Goal: Task Accomplishment & Management: Manage account settings

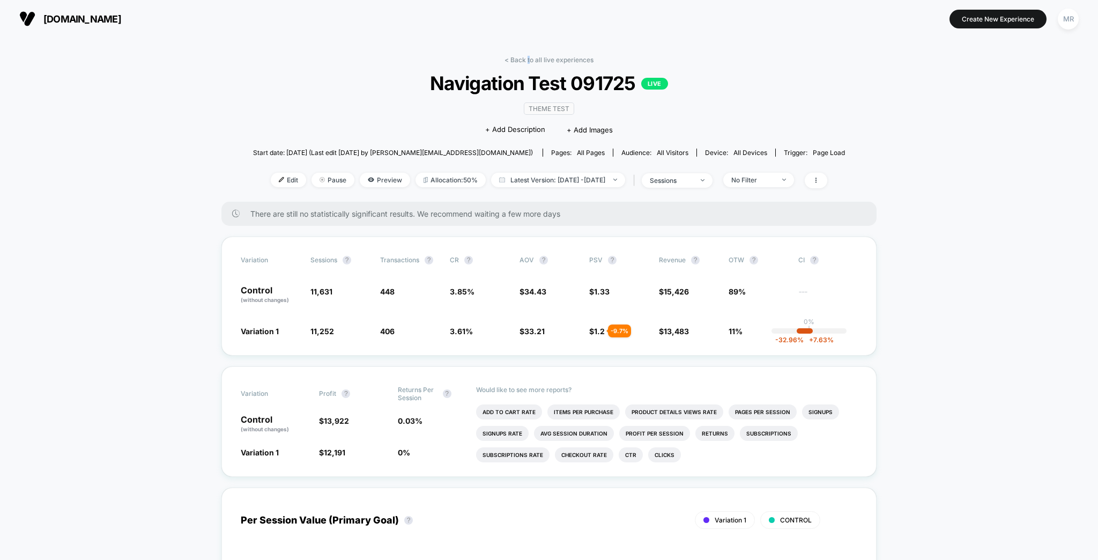
click at [534, 56] on link "< Back to all live experiences" at bounding box center [548, 60] width 89 height 8
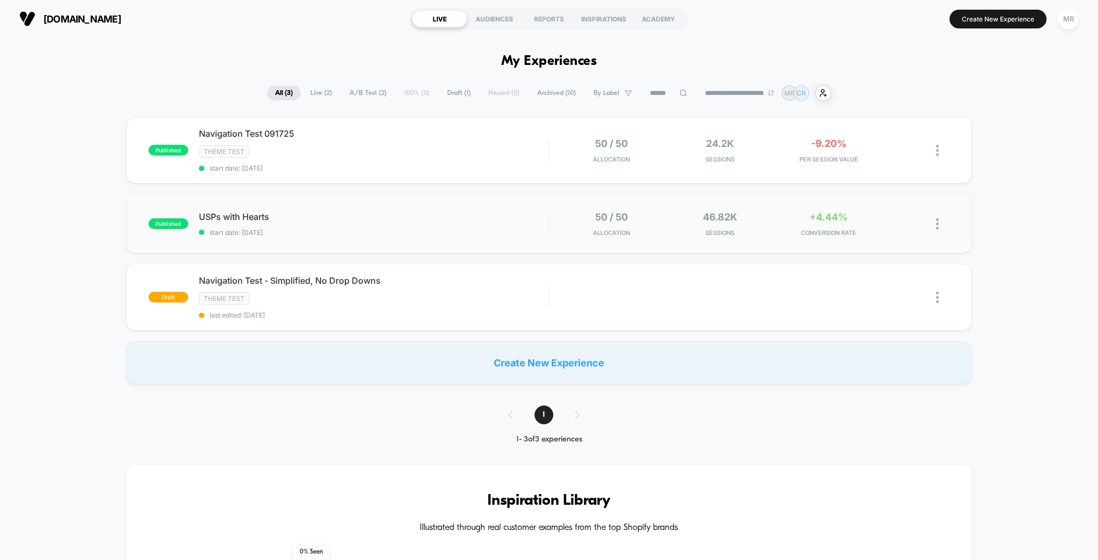
click at [372, 194] on div "published USPs with Hearts start date: [DATE] 50 / 50 Allocation 46.82k Session…" at bounding box center [549, 223] width 845 height 59
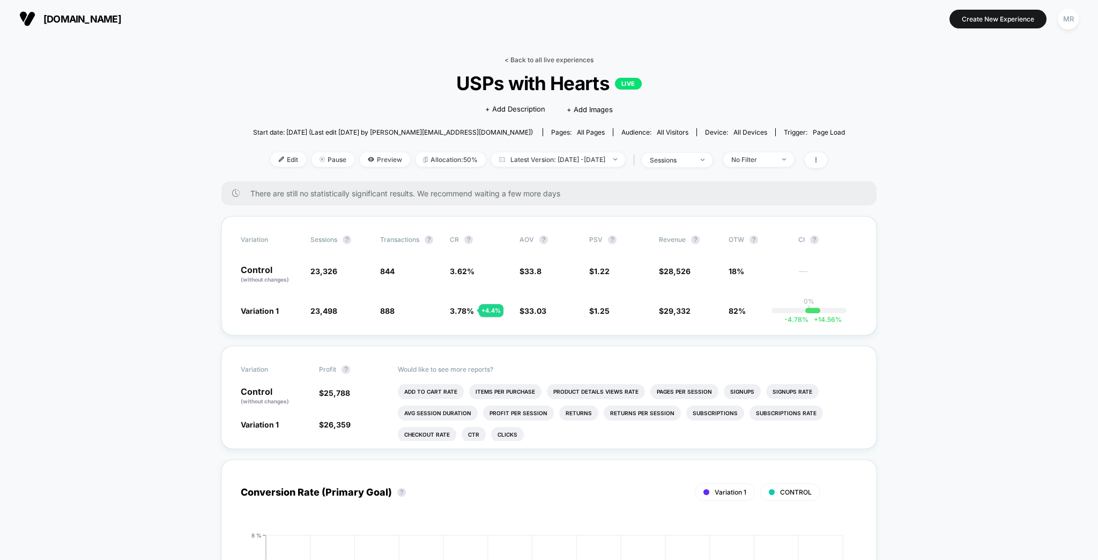
click at [539, 58] on link "< Back to all live experiences" at bounding box center [548, 60] width 89 height 8
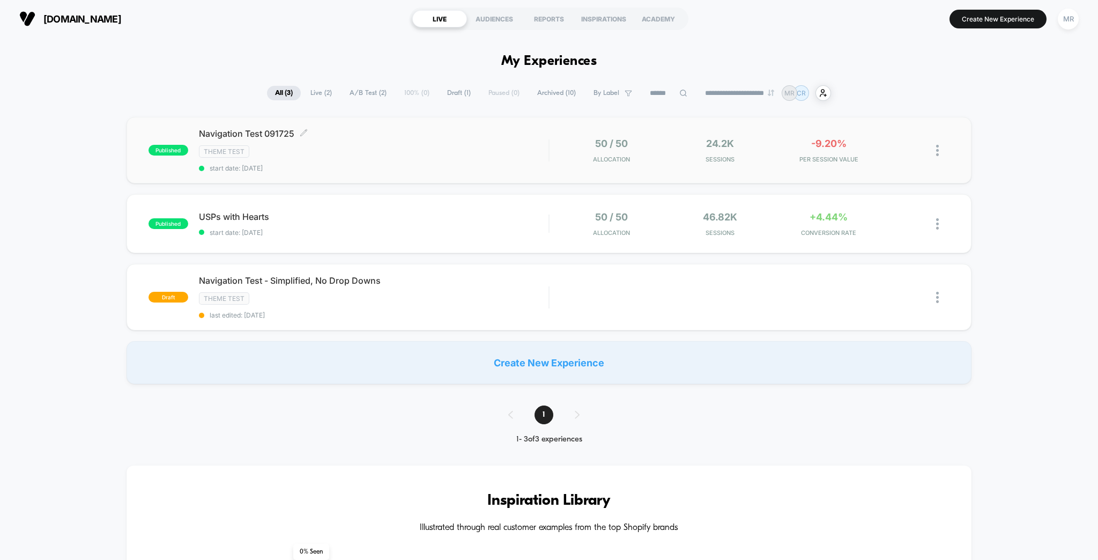
click at [413, 164] on span "start date: [DATE]" at bounding box center [374, 168] width 350 height 8
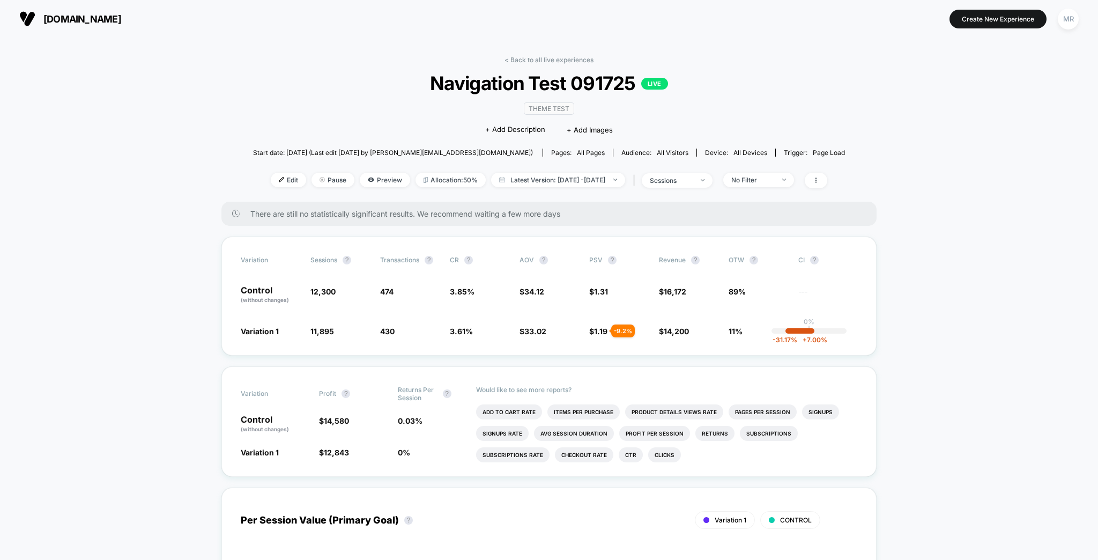
click at [515, 56] on link "< Back to all live experiences" at bounding box center [548, 60] width 89 height 8
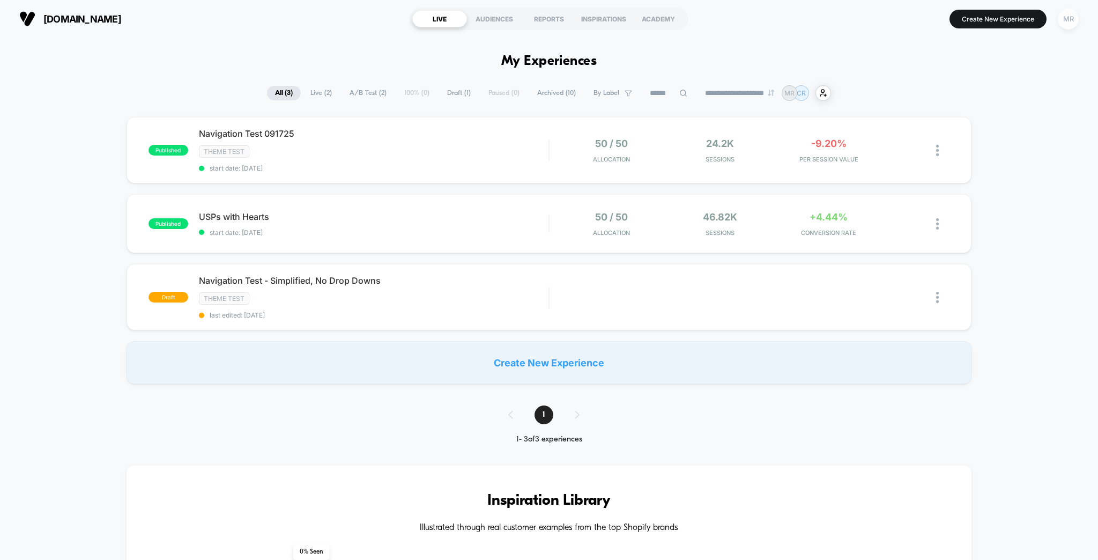
click at [1073, 23] on div "MR" at bounding box center [1068, 19] width 21 height 21
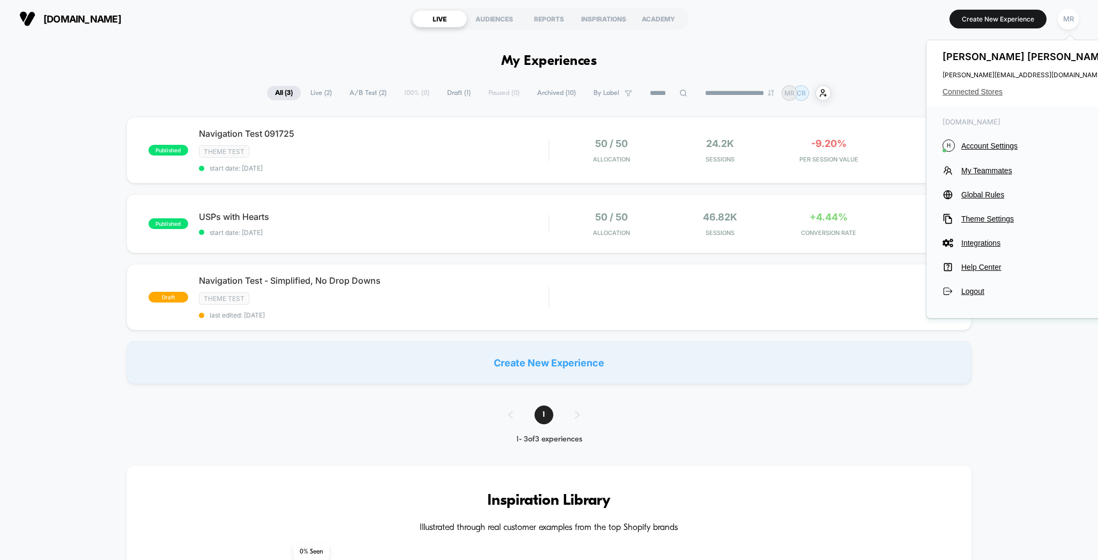
click at [992, 88] on span "Connected Stores" at bounding box center [1026, 91] width 169 height 9
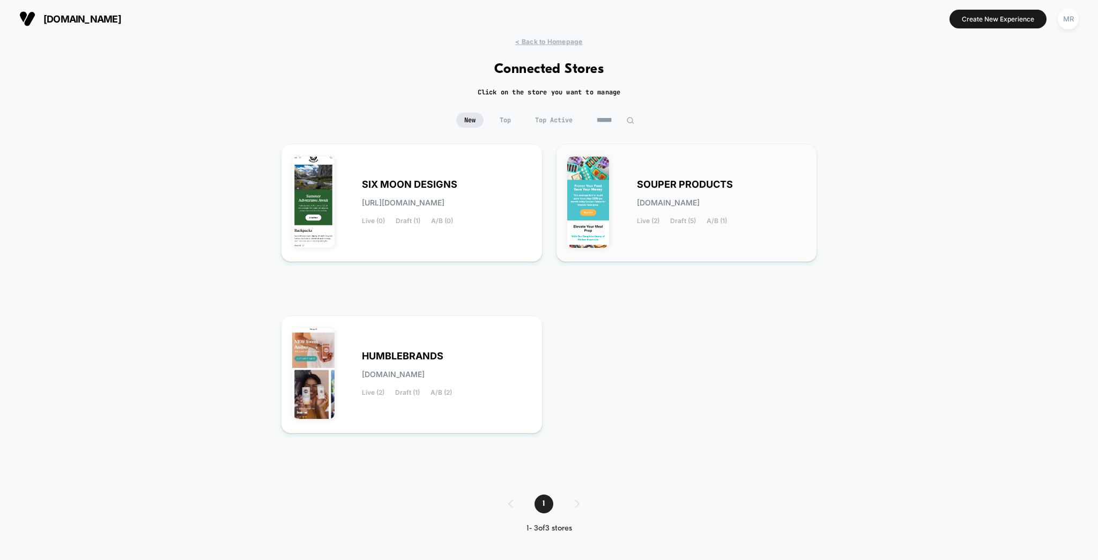
click at [659, 190] on div "SOUPER PRODUCTS [DOMAIN_NAME] Live (2) Draft (5) A/B (1)" at bounding box center [721, 203] width 169 height 44
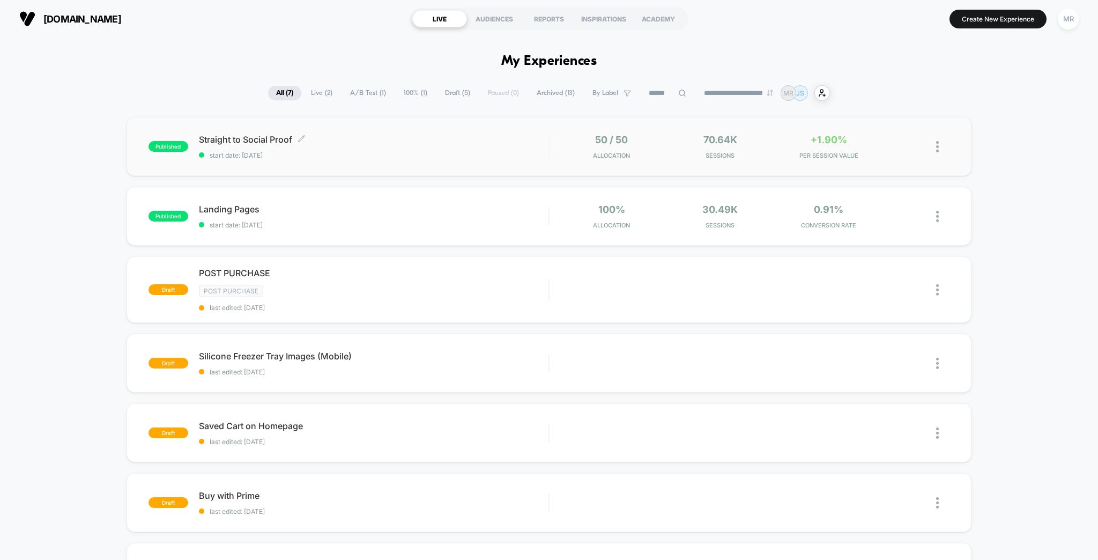
click at [329, 151] on span "start date: [DATE]" at bounding box center [374, 155] width 350 height 8
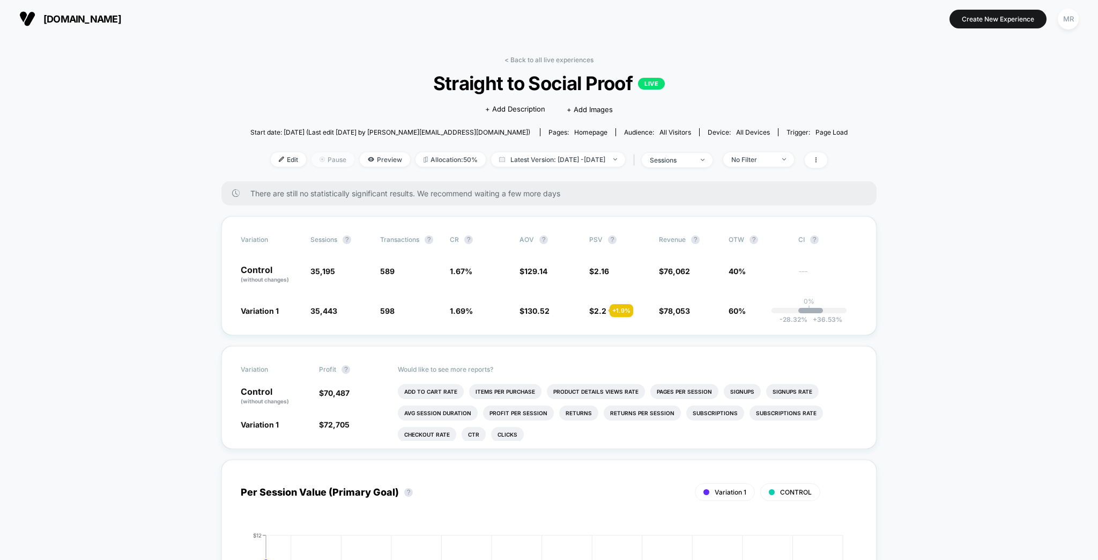
click at [341, 153] on span "Pause" at bounding box center [332, 159] width 43 height 14
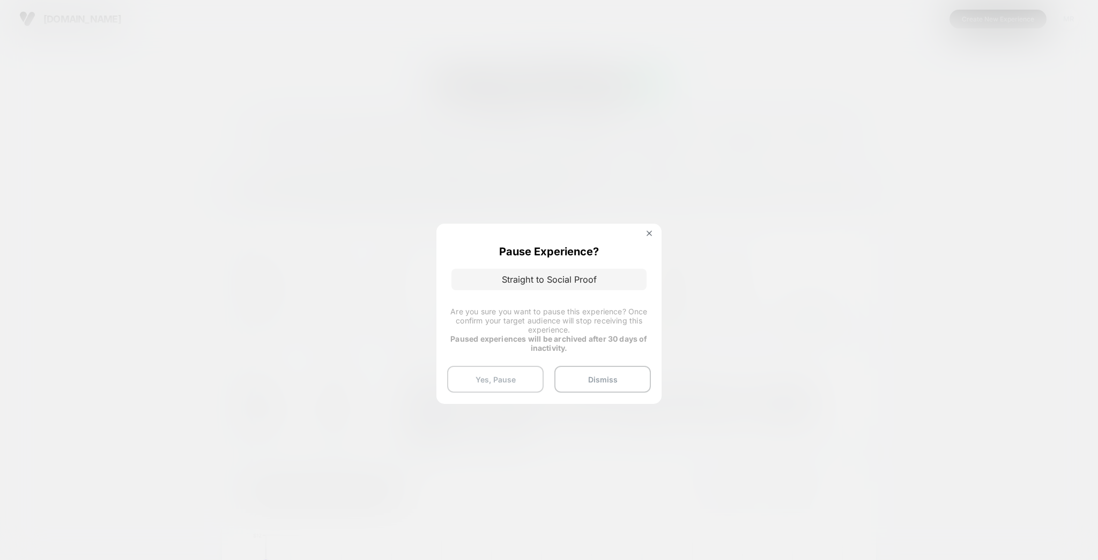
click at [508, 373] on button "Yes, Pause" at bounding box center [495, 379] width 96 height 27
